Goal: Task Accomplishment & Management: Manage account settings

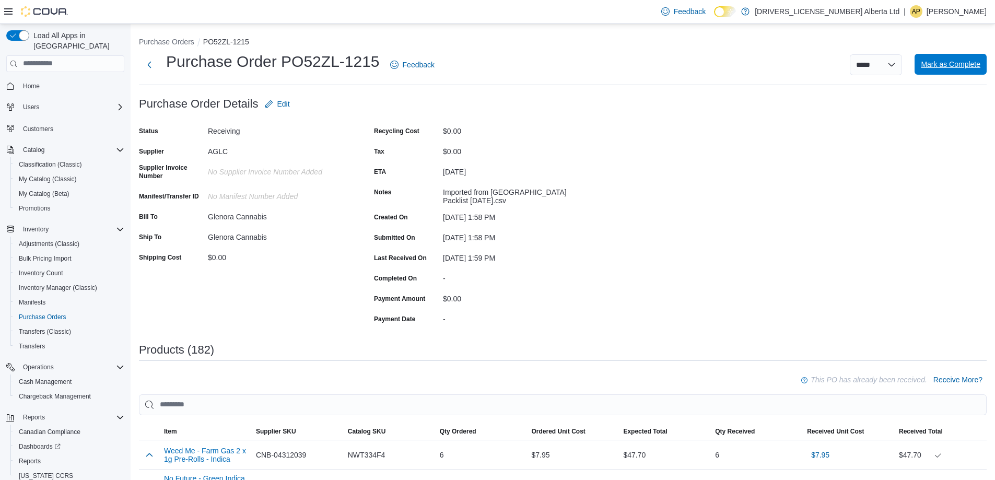
click at [952, 60] on span "Mark as Complete" at bounding box center [950, 64] width 60 height 10
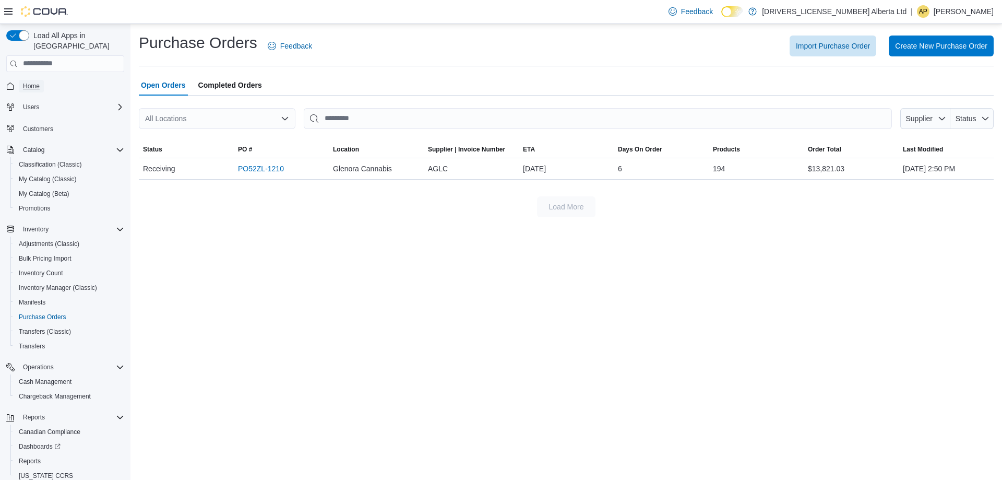
click at [37, 82] on span "Home" at bounding box center [31, 86] width 17 height 8
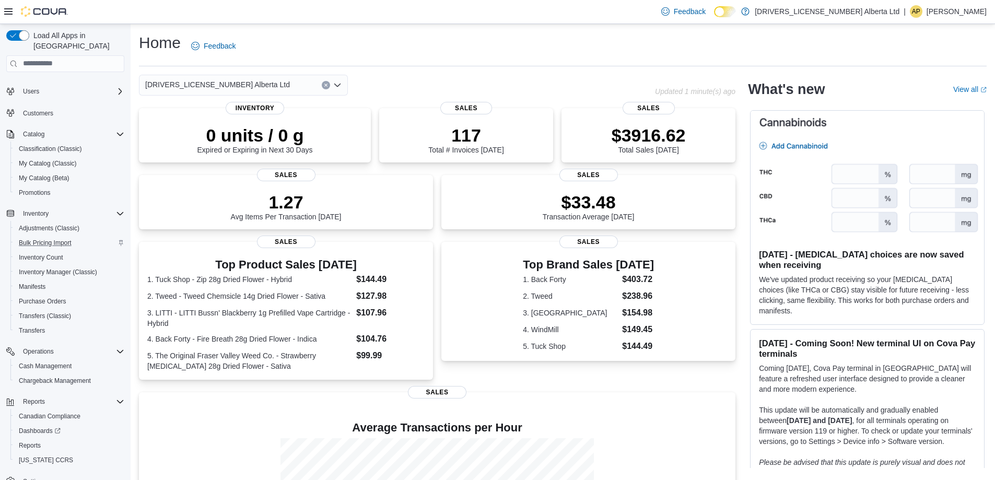
scroll to position [30, 0]
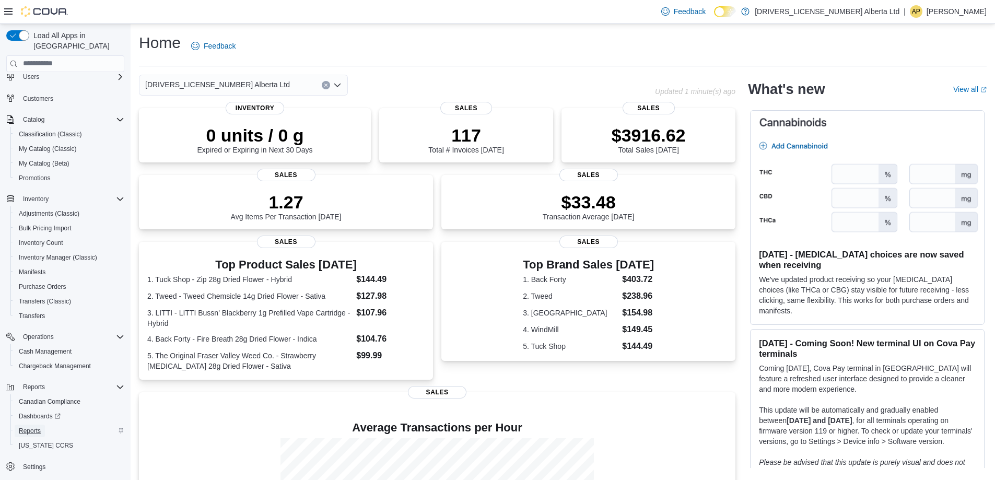
click at [26, 427] on span "Reports" at bounding box center [30, 431] width 22 height 8
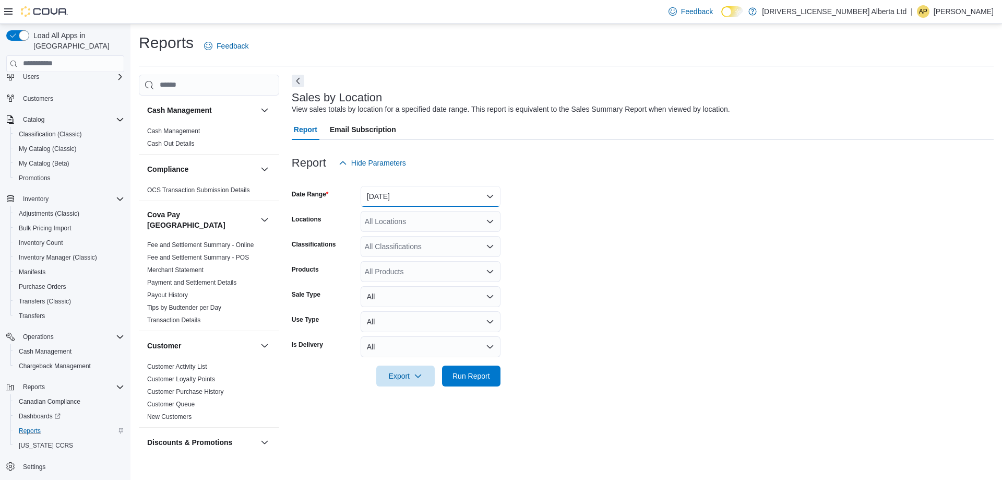
click at [479, 199] on button "[DATE]" at bounding box center [431, 196] width 140 height 21
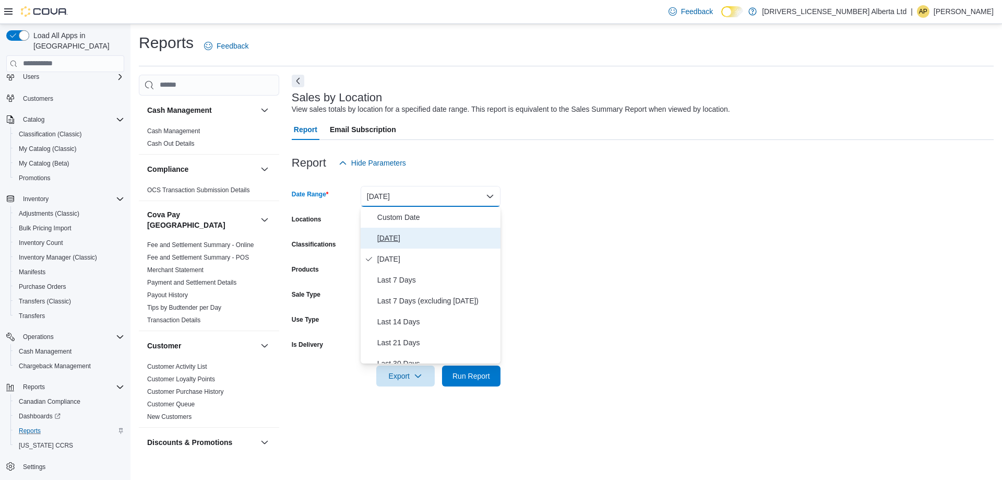
click at [415, 235] on span "[DATE]" at bounding box center [436, 238] width 119 height 13
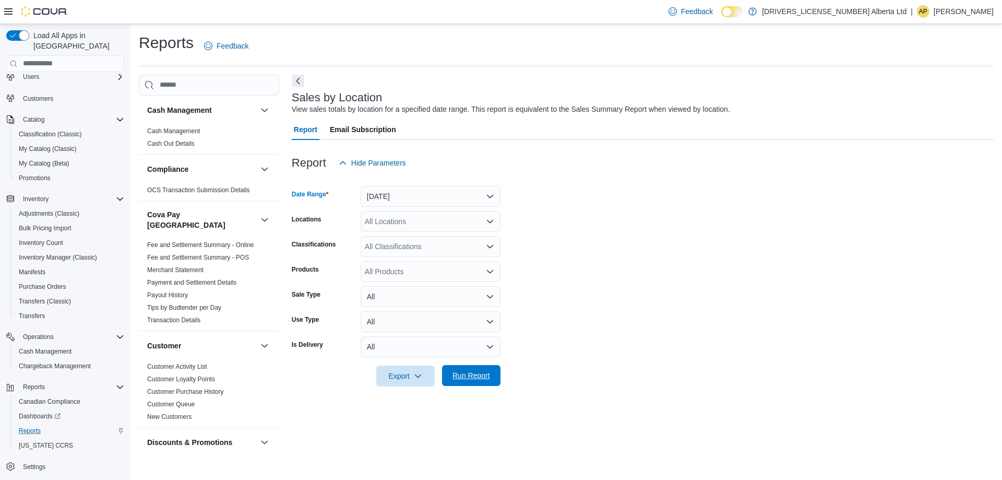
click at [492, 383] on span "Run Report" at bounding box center [471, 375] width 46 height 21
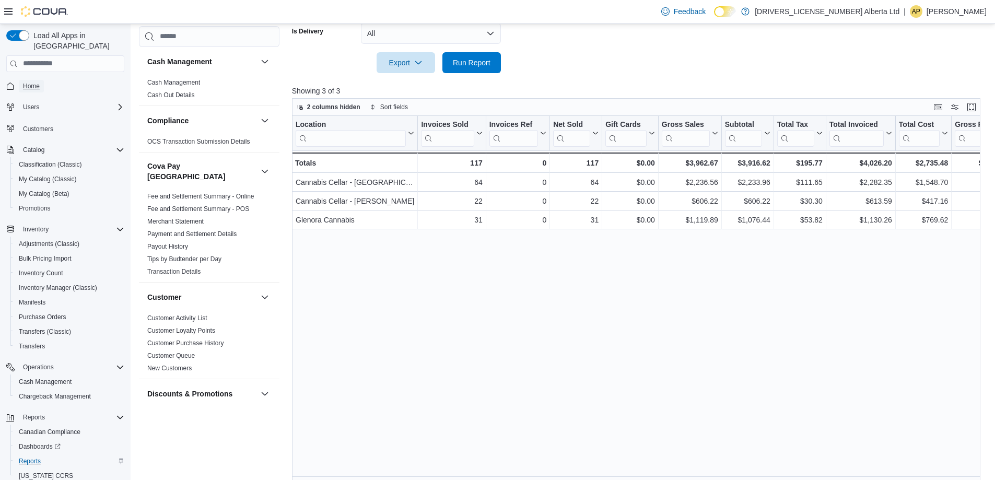
click at [29, 82] on span "Home" at bounding box center [31, 86] width 17 height 8
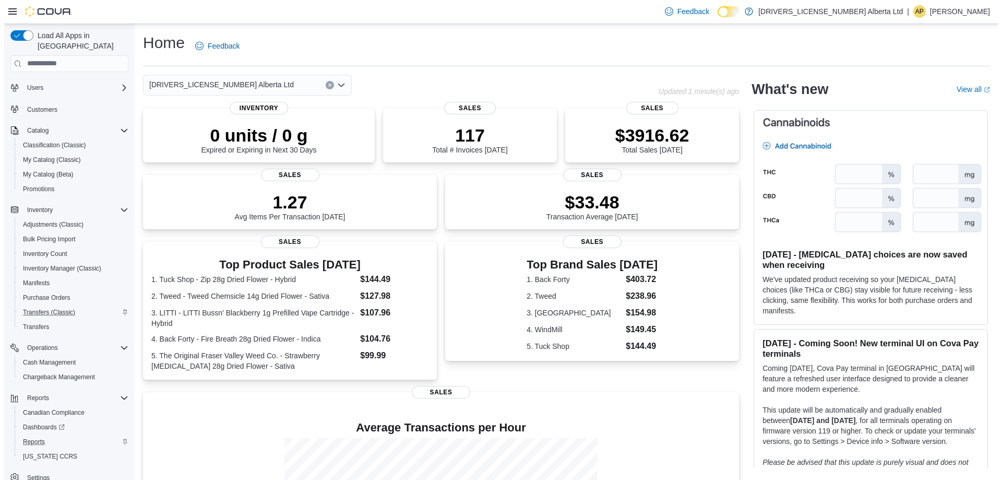
scroll to position [30, 0]
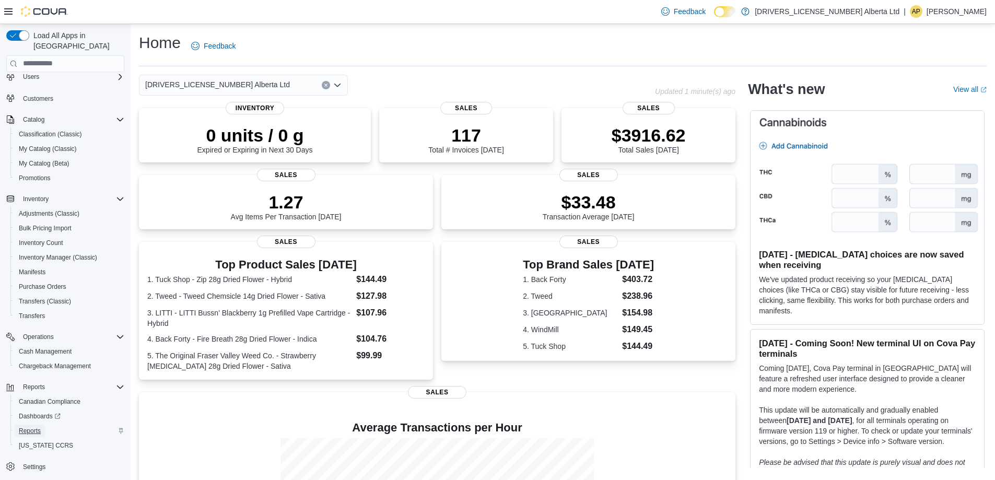
click at [29, 427] on span "Reports" at bounding box center [30, 431] width 22 height 8
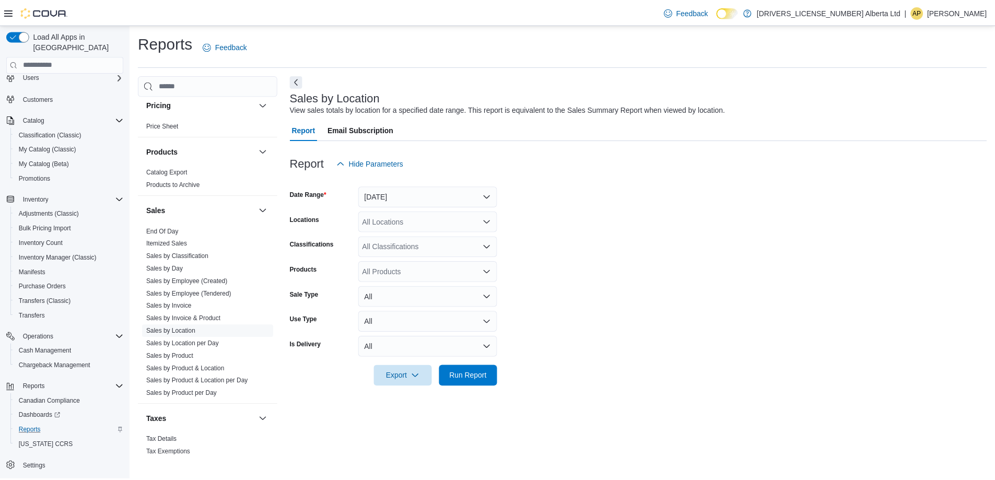
scroll to position [769, 0]
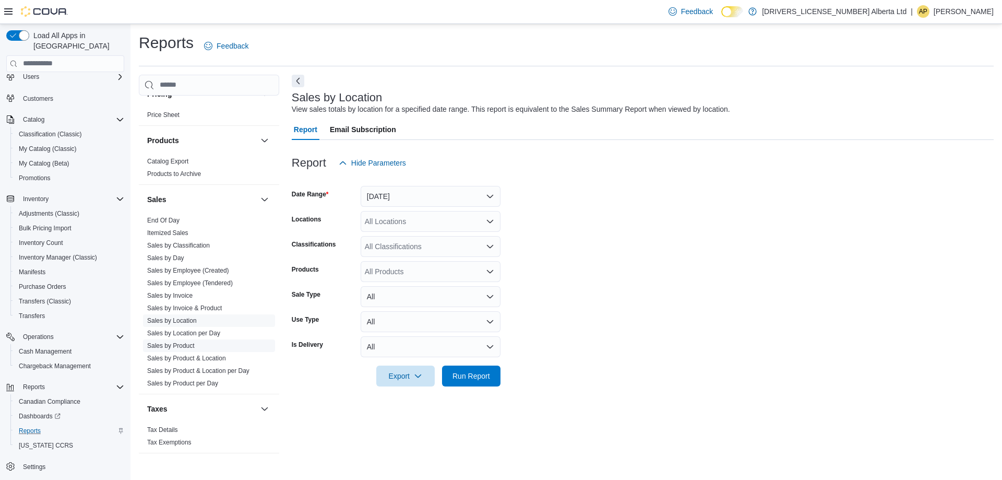
click at [178, 342] on link "Sales by Product" at bounding box center [171, 345] width 48 height 7
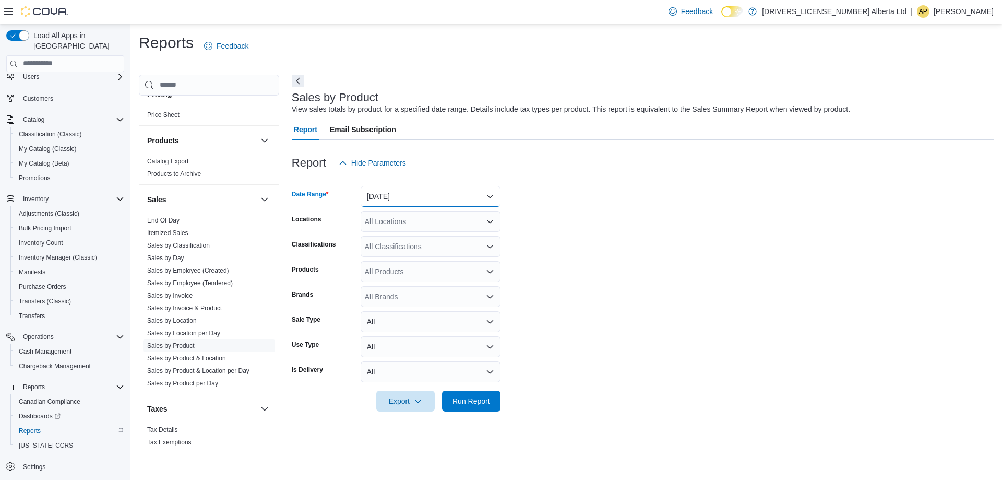
click at [428, 198] on button "[DATE]" at bounding box center [431, 196] width 140 height 21
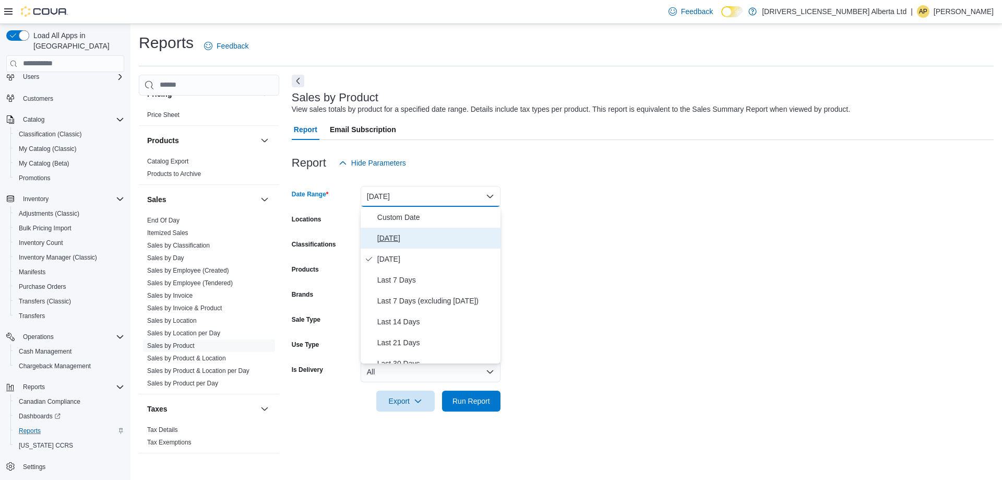
click at [395, 240] on span "[DATE]" at bounding box center [436, 238] width 119 height 13
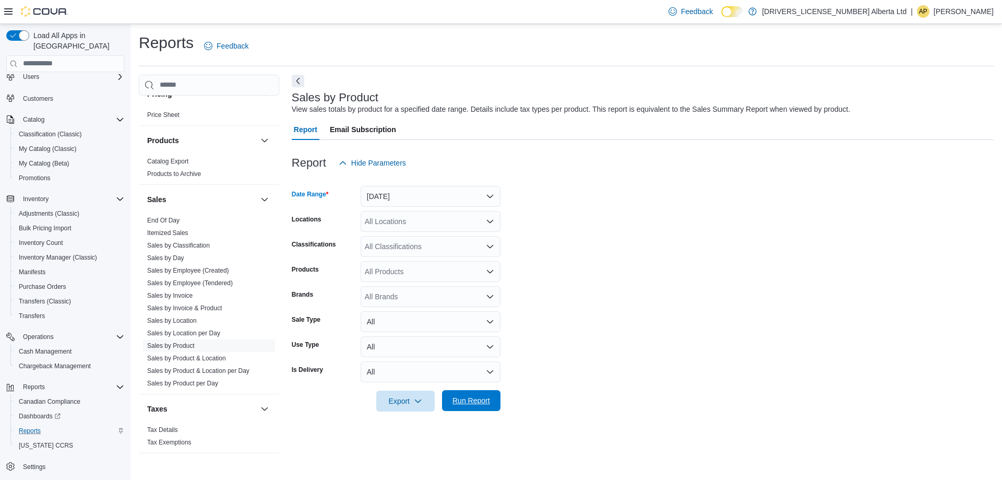
click at [472, 405] on span "Run Report" at bounding box center [472, 400] width 38 height 10
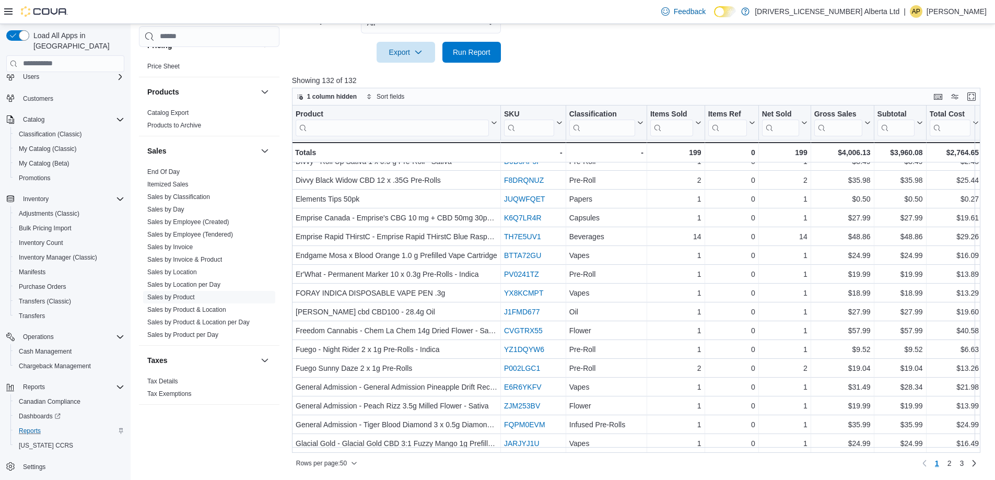
scroll to position [655, 0]
click at [951, 466] on span "2" at bounding box center [949, 463] width 4 height 10
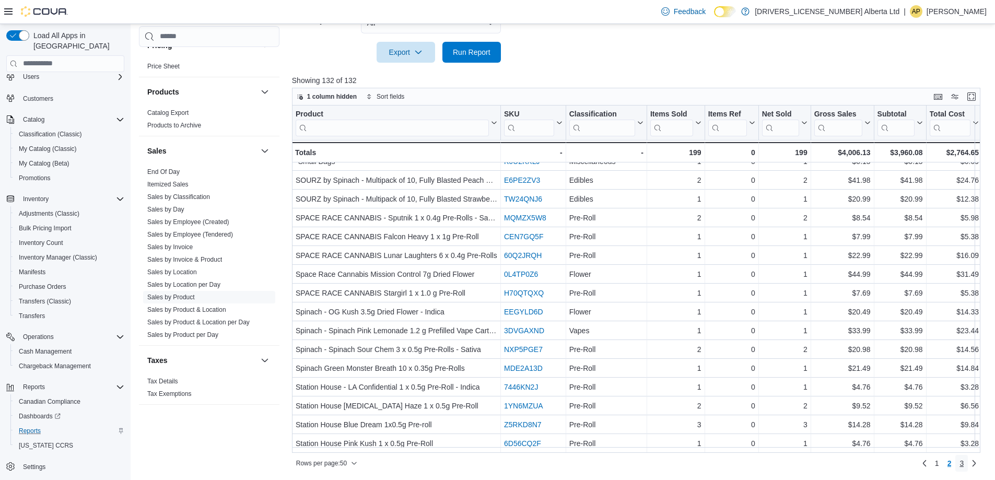
click at [963, 463] on span "3" at bounding box center [961, 463] width 4 height 10
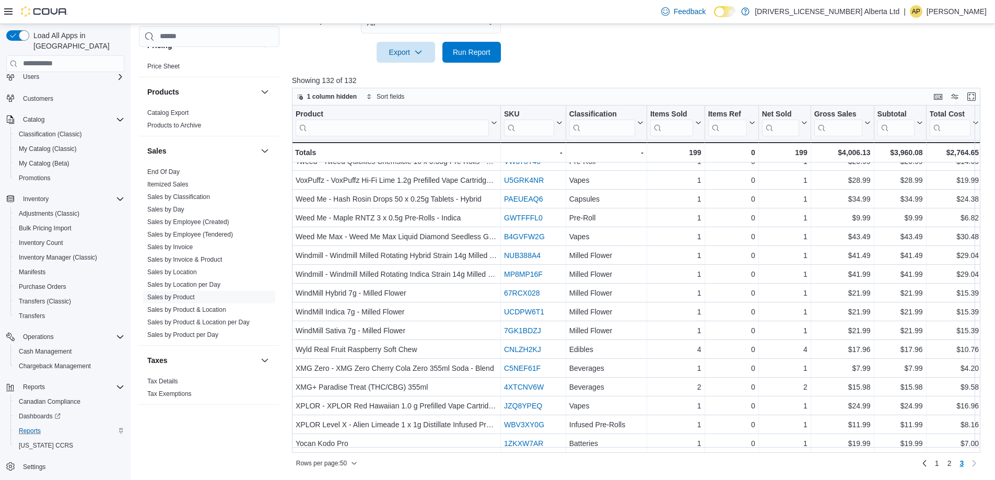
scroll to position [316, 0]
